Goal: Check status: Check status

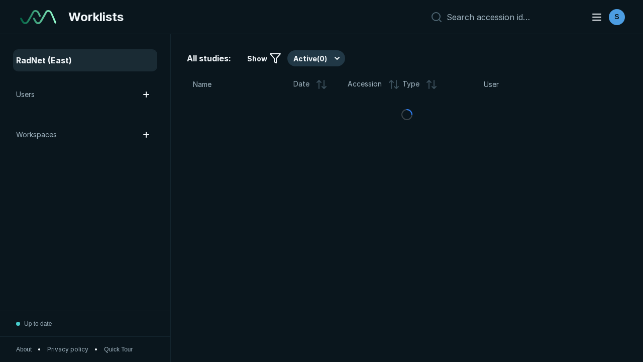
scroll to position [2583, 3256]
